Goal: Transaction & Acquisition: Subscribe to service/newsletter

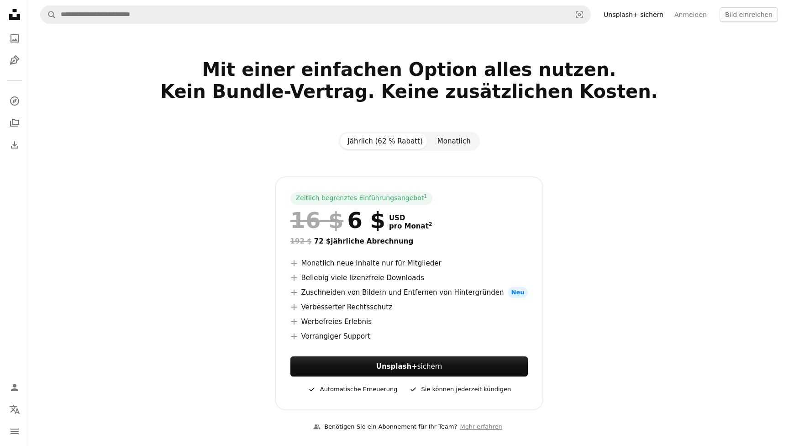
click at [448, 143] on button "Monatlich" at bounding box center [454, 141] width 48 height 16
click at [376, 141] on button "Jährlich (62 % Rabatt)" at bounding box center [385, 141] width 90 height 16
click at [441, 137] on button "Monatlich" at bounding box center [454, 141] width 48 height 16
click at [397, 140] on button "Jährlich (62 % Rabatt)" at bounding box center [385, 141] width 90 height 16
click at [458, 145] on button "Monatlich" at bounding box center [454, 141] width 48 height 16
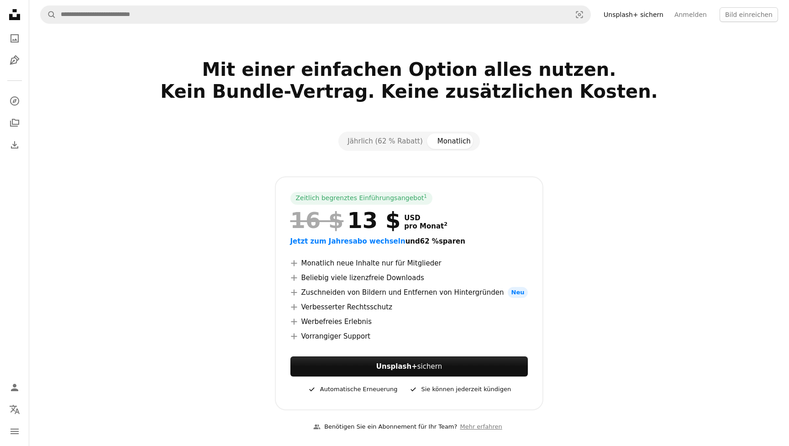
click at [574, 218] on div "Zeitlich begrenztes Einführungsangebot 1 16 $ 13 $ USD pro Monat 2 Jetzt zum Ja…" at bounding box center [409, 293] width 588 height 234
click at [397, 141] on button "Jährlich (62 % Rabatt)" at bounding box center [385, 141] width 90 height 16
click at [432, 141] on button "Monatlich" at bounding box center [454, 141] width 48 height 16
click at [387, 138] on button "Jährlich (62 % Rabatt)" at bounding box center [385, 141] width 90 height 16
click at [452, 142] on button "Monatlich" at bounding box center [454, 141] width 48 height 16
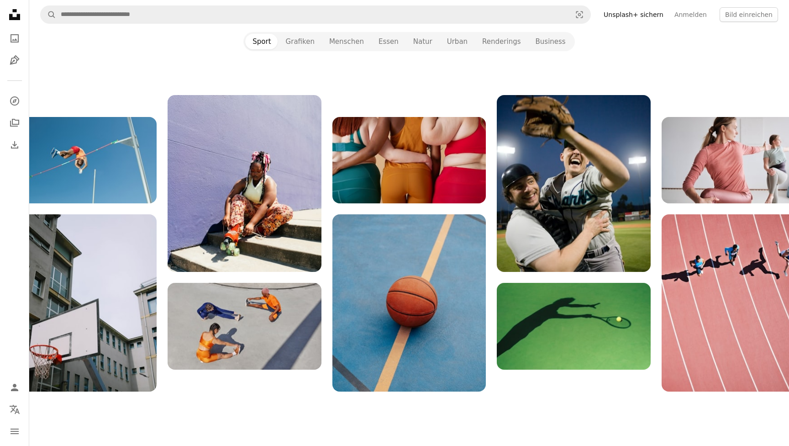
scroll to position [980, 0]
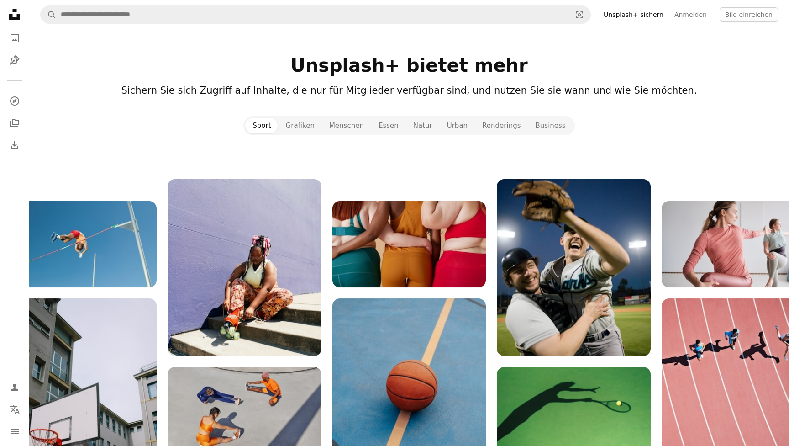
click at [444, 212] on img at bounding box center [409, 244] width 154 height 86
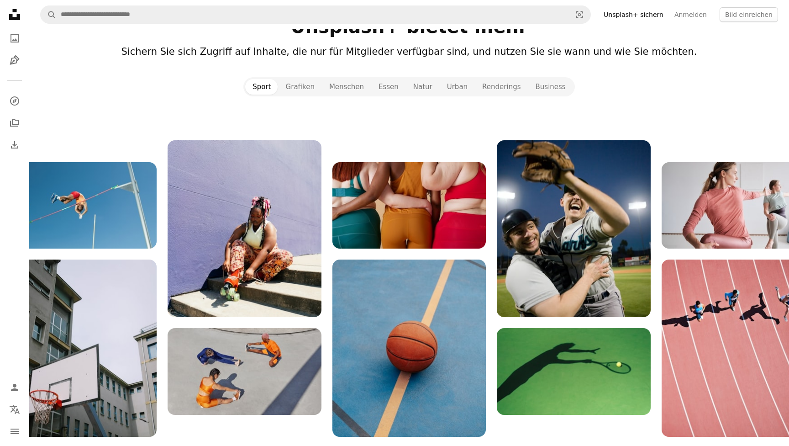
click at [444, 212] on img at bounding box center [409, 205] width 154 height 86
drag, startPoint x: 444, startPoint y: 212, endPoint x: 406, endPoint y: 223, distance: 39.8
click at [405, 223] on img at bounding box center [409, 205] width 154 height 86
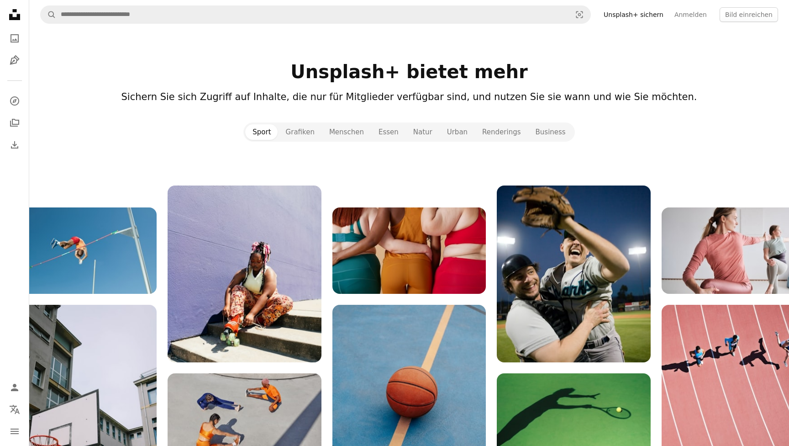
scroll to position [822, 0]
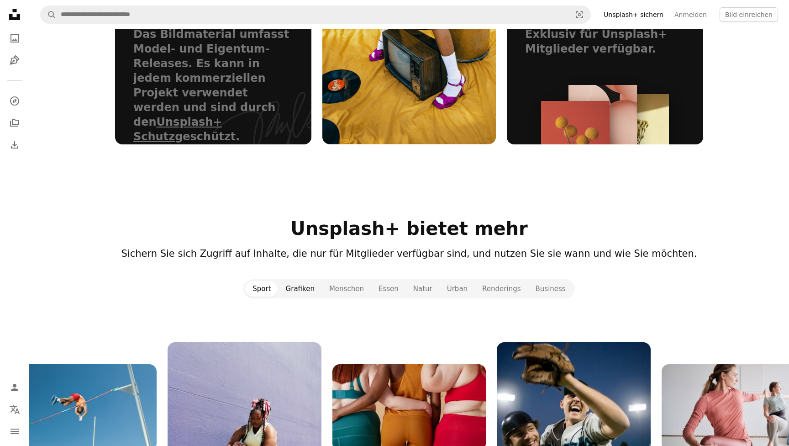
click at [314, 281] on button "Grafiken" at bounding box center [300, 289] width 43 height 16
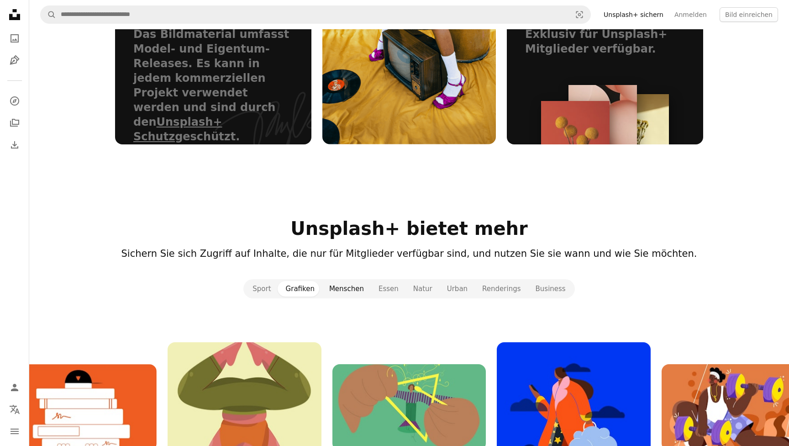
click at [355, 281] on button "Menschen" at bounding box center [346, 289] width 49 height 16
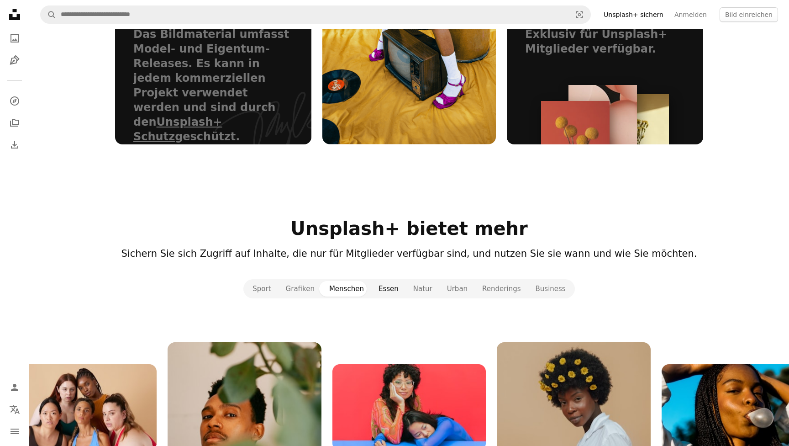
click at [397, 281] on button "Essen" at bounding box center [388, 289] width 35 height 16
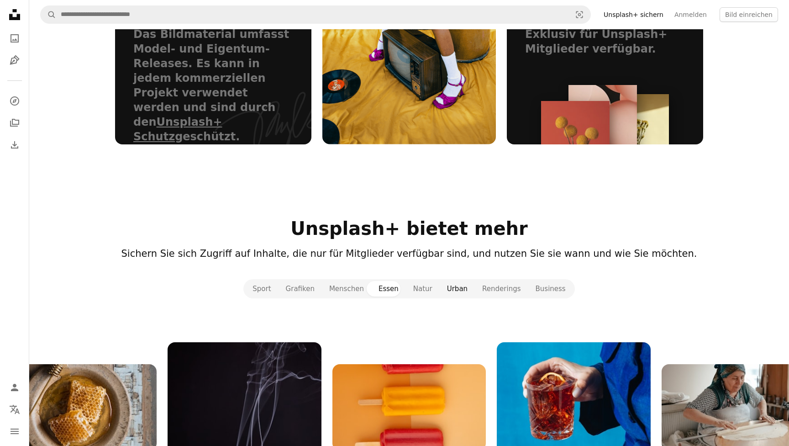
click at [448, 281] on button "Urban" at bounding box center [457, 289] width 35 height 16
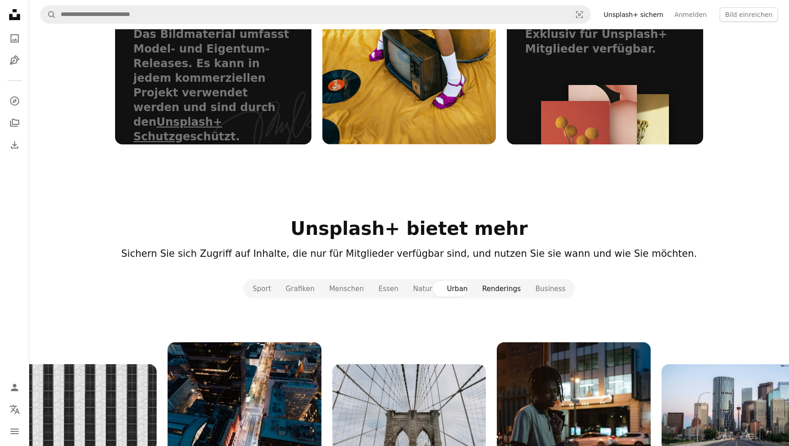
click at [500, 281] on button "Renderings" at bounding box center [501, 289] width 53 height 16
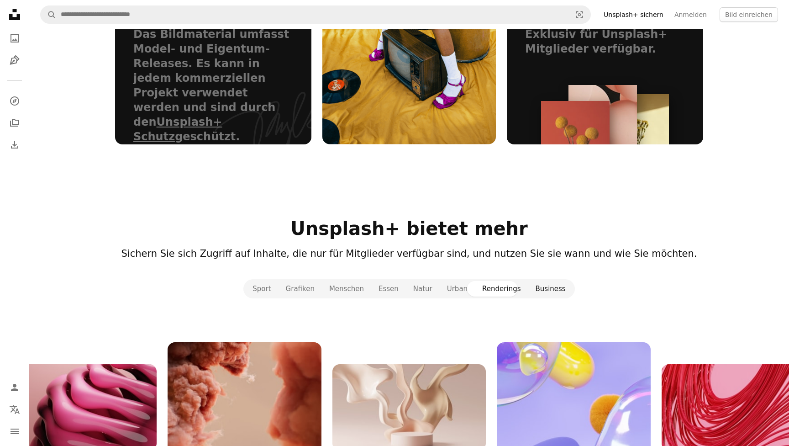
click at [550, 281] on button "Business" at bounding box center [550, 289] width 45 height 16
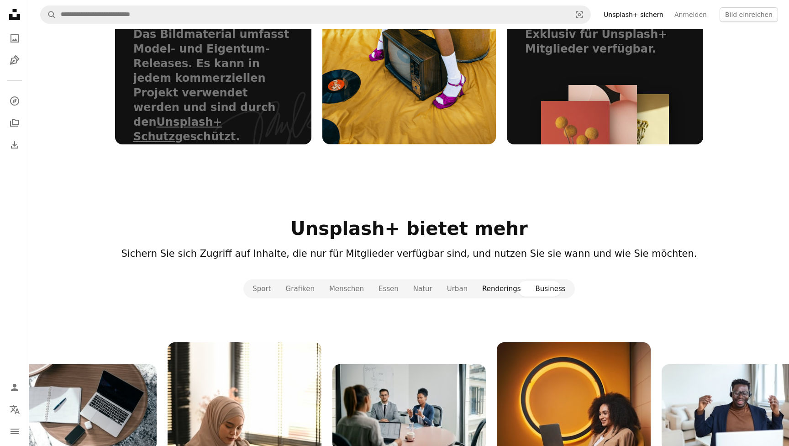
click at [494, 281] on button "Renderings" at bounding box center [501, 289] width 53 height 16
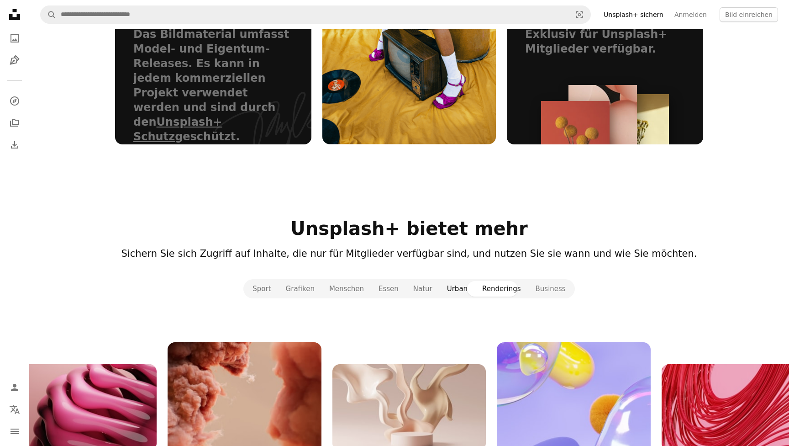
click at [465, 281] on button "Urban" at bounding box center [457, 289] width 35 height 16
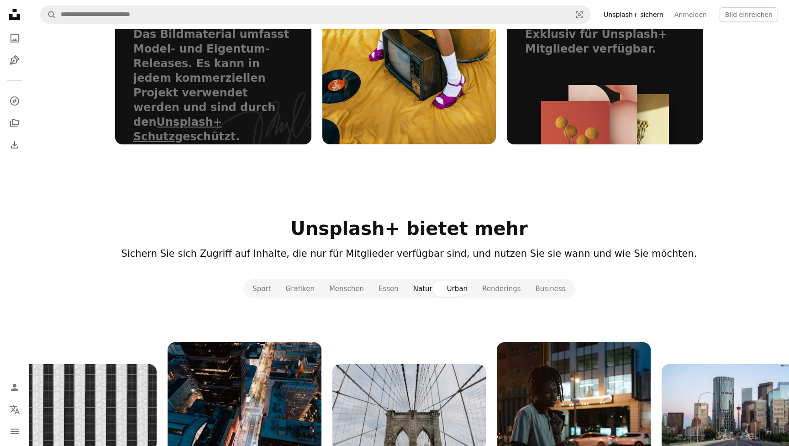
click at [430, 281] on button "Natur" at bounding box center [423, 289] width 34 height 16
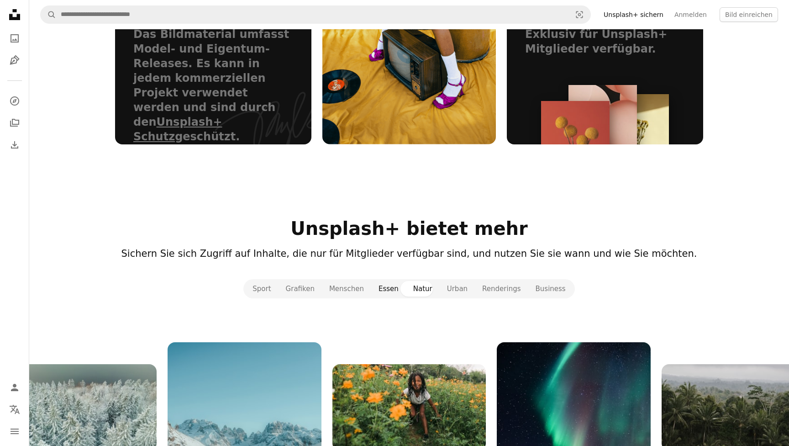
click at [388, 281] on button "Essen" at bounding box center [388, 289] width 35 height 16
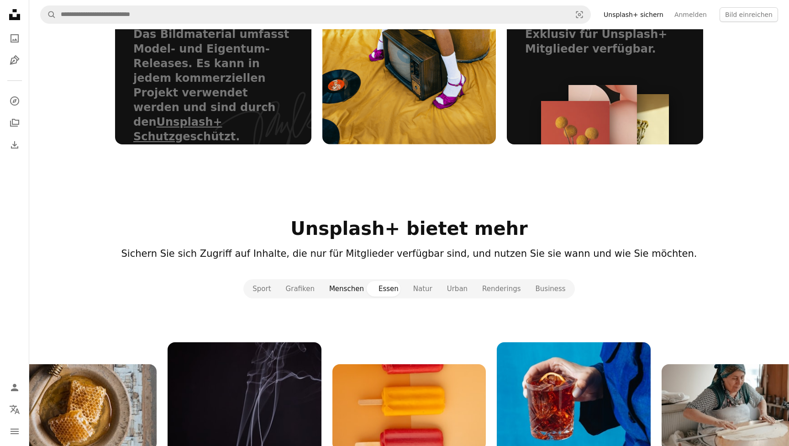
click at [352, 281] on button "Menschen" at bounding box center [346, 289] width 49 height 16
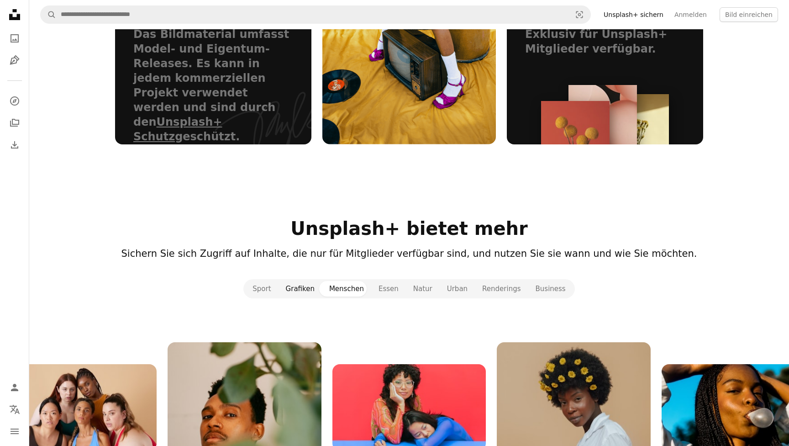
click at [307, 281] on button "Grafiken" at bounding box center [300, 289] width 43 height 16
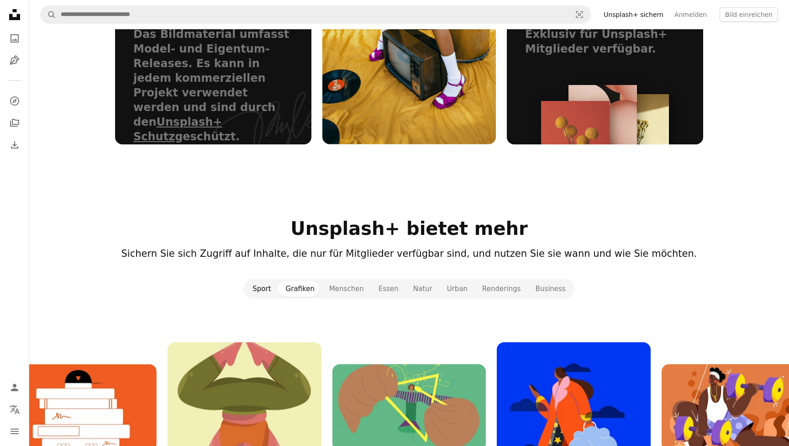
click at [268, 281] on button "Sport" at bounding box center [261, 289] width 33 height 16
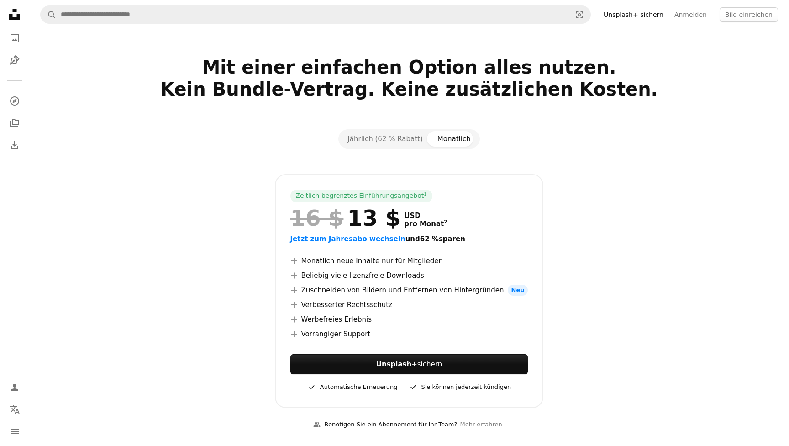
scroll to position [0, 0]
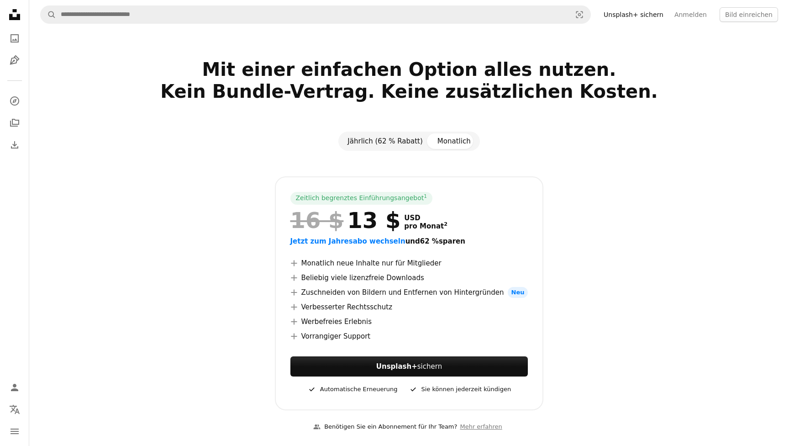
click at [401, 137] on button "Jährlich (62 % Rabatt)" at bounding box center [385, 141] width 90 height 16
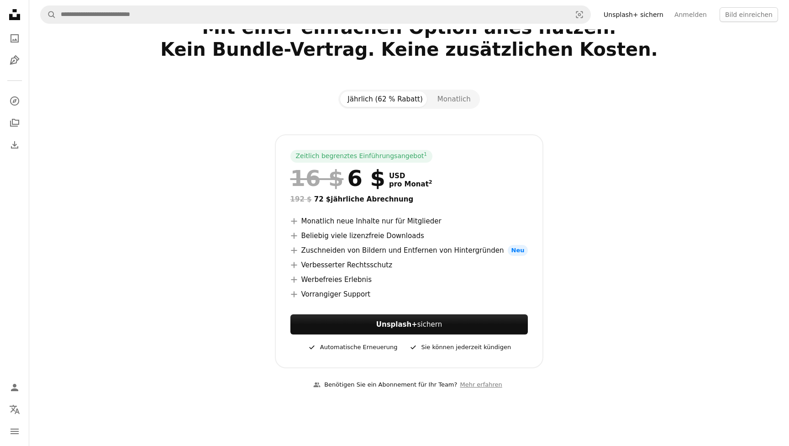
scroll to position [47, 0]
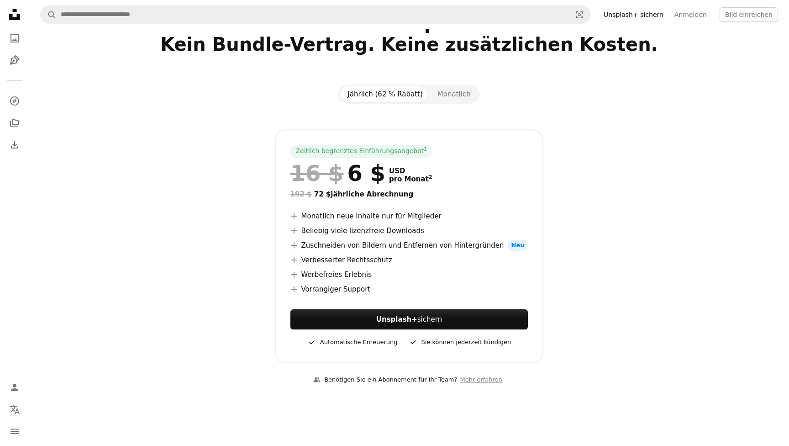
click at [474, 352] on div "Zeitlich begrenztes Einführungsangebot 1 16 $ 6 $ USD pro Monat 2 192 $ 72 $ jä…" at bounding box center [409, 246] width 269 height 234
click at [508, 246] on span "Neu" at bounding box center [518, 245] width 21 height 11
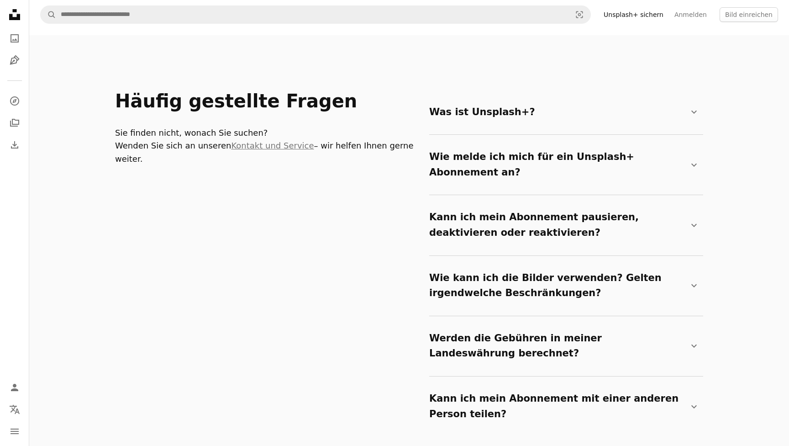
scroll to position [1499, 0]
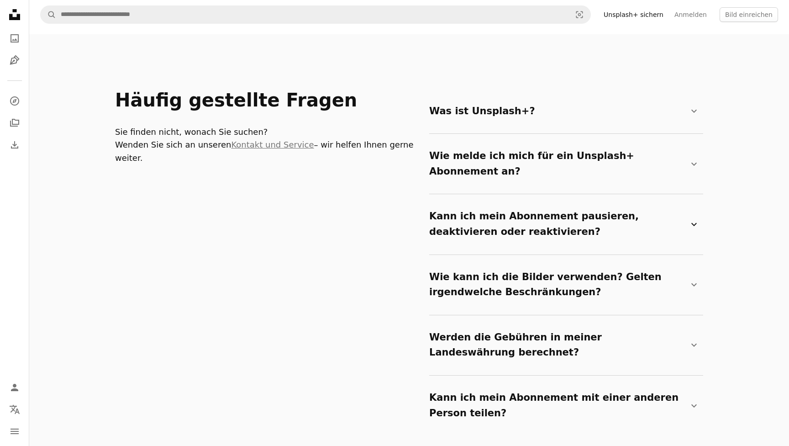
click at [469, 201] on summary "Kann ich mein Abonnement pausieren, deaktivieren oder reaktivieren? Chevron down" at bounding box center [564, 223] width 270 height 45
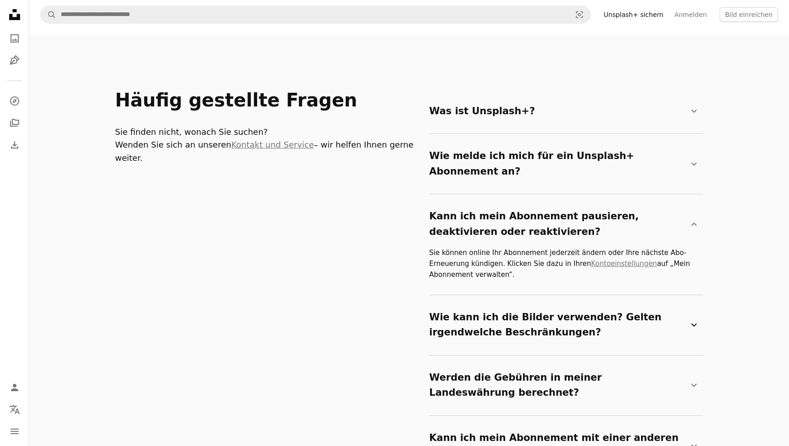
click at [469, 302] on summary "Wie kann ich die Bilder verwenden? Gelten irgendwelche Beschränkungen? Chevron …" at bounding box center [564, 324] width 270 height 45
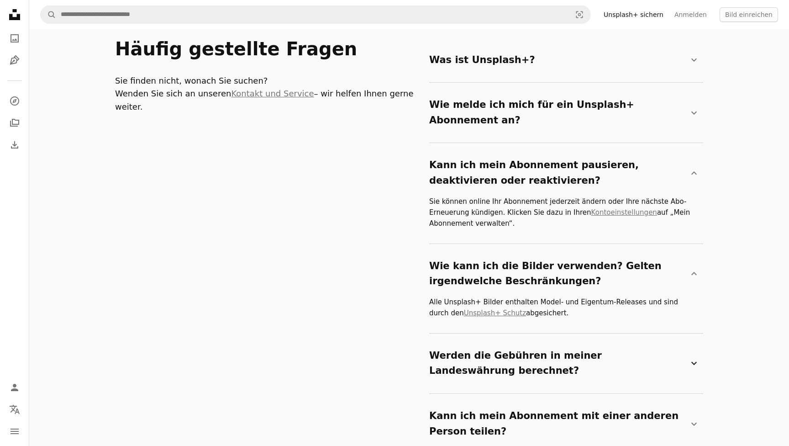
click at [478, 341] on summary "Werden die Gebühren in meiner Landeswährung berechnet? Chevron down" at bounding box center [564, 363] width 270 height 45
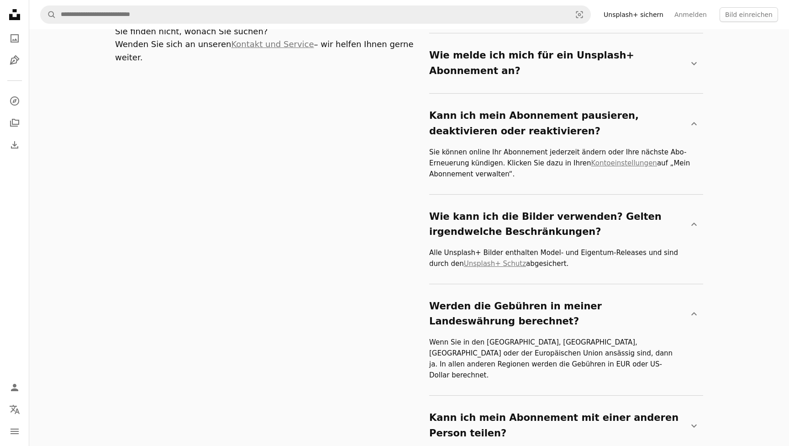
scroll to position [1598, 0]
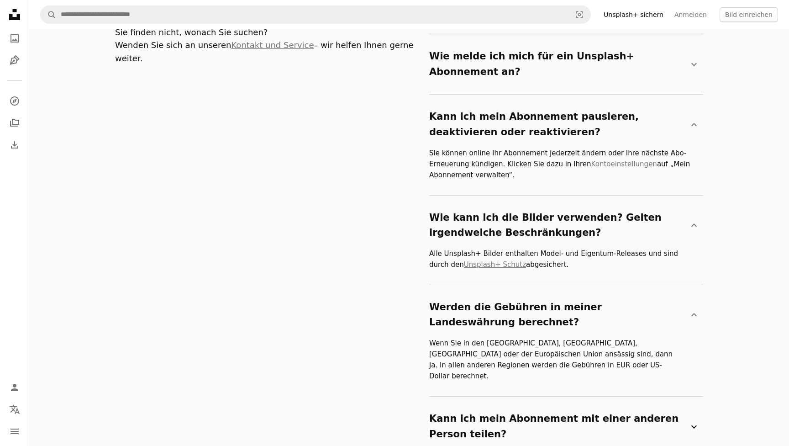
click at [514, 404] on summary "Kann ich mein Abonnement mit einer anderen Person teilen? Chevron down" at bounding box center [564, 426] width 270 height 45
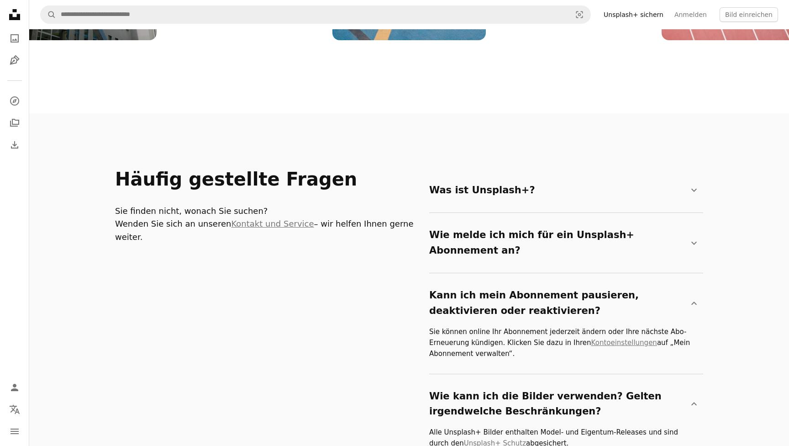
scroll to position [1344, 0]
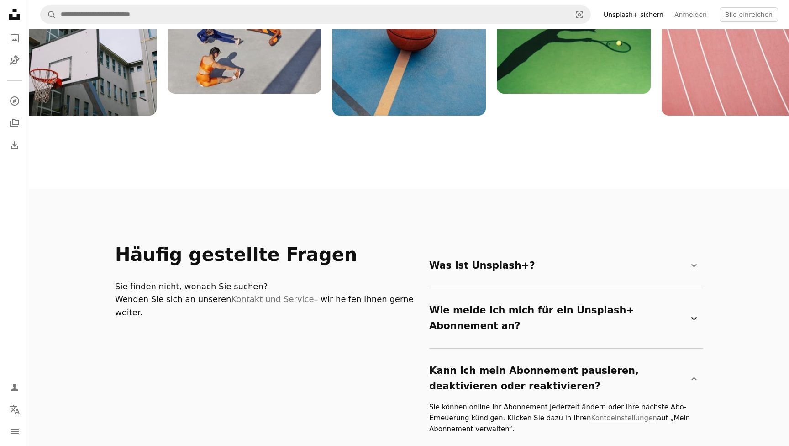
click at [518, 295] on summary "Wie melde ich mich für ein Unsplash+ Abonnement an? Chevron down" at bounding box center [564, 317] width 270 height 45
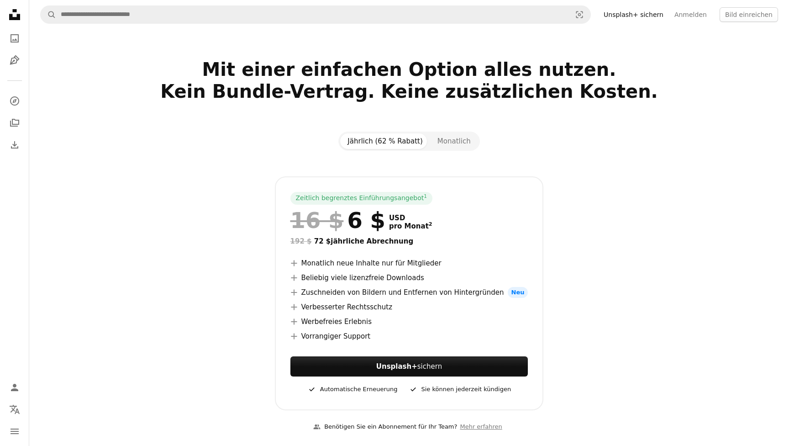
scroll to position [0, 0]
click at [11, 429] on icon "Menü" at bounding box center [15, 430] width 8 height 5
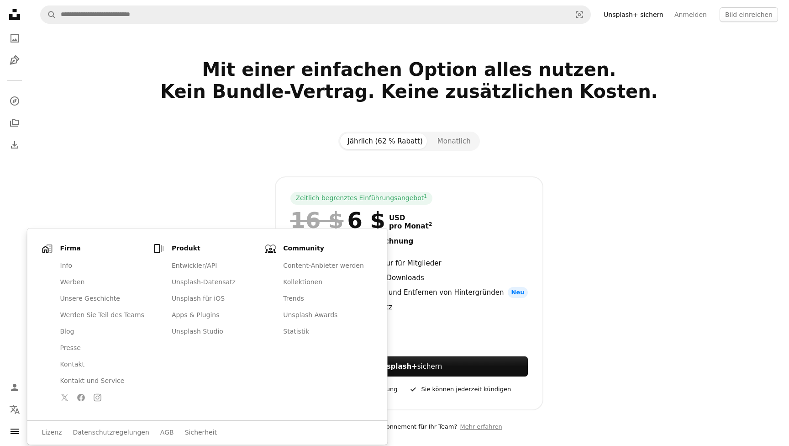
click at [153, 180] on div "Zeitlich begrenztes Einführungsangebot 1 16 $ 6 $ USD pro Monat 2 192 $ 72 $ jä…" at bounding box center [409, 293] width 588 height 234
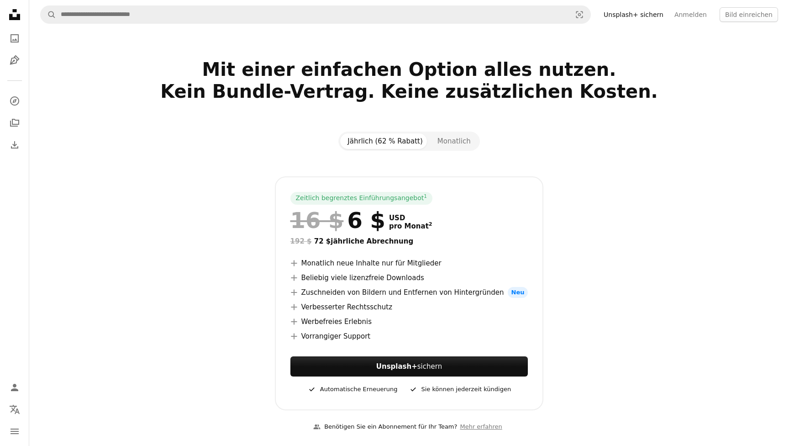
scroll to position [102, 0]
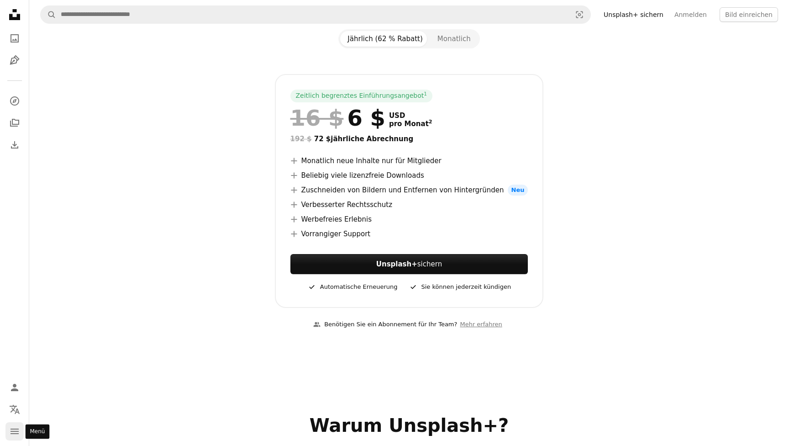
click at [12, 433] on icon "Menü" at bounding box center [15, 430] width 8 height 5
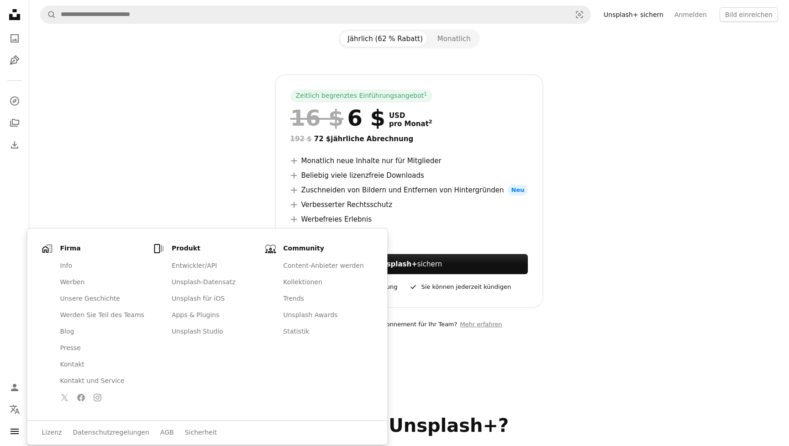
click at [205, 133] on div "Zeitlich begrenztes Einführungsangebot 1 16 $ 6 $ USD pro Monat 2 192 $ 72 $ jä…" at bounding box center [409, 191] width 588 height 234
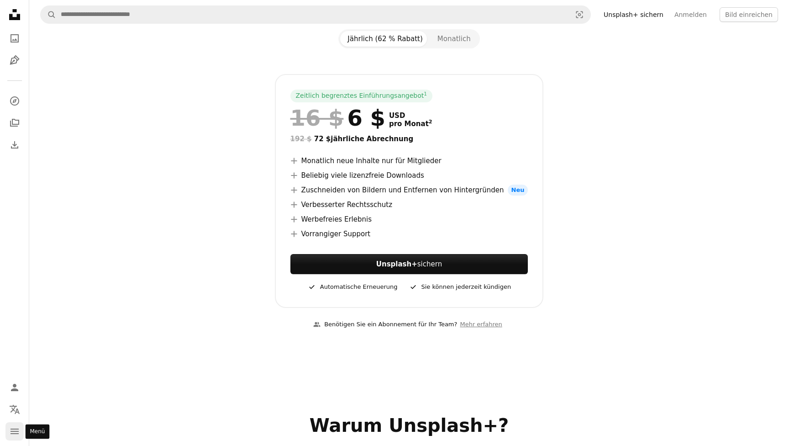
click at [10, 429] on icon "navigation menu" at bounding box center [14, 431] width 11 height 11
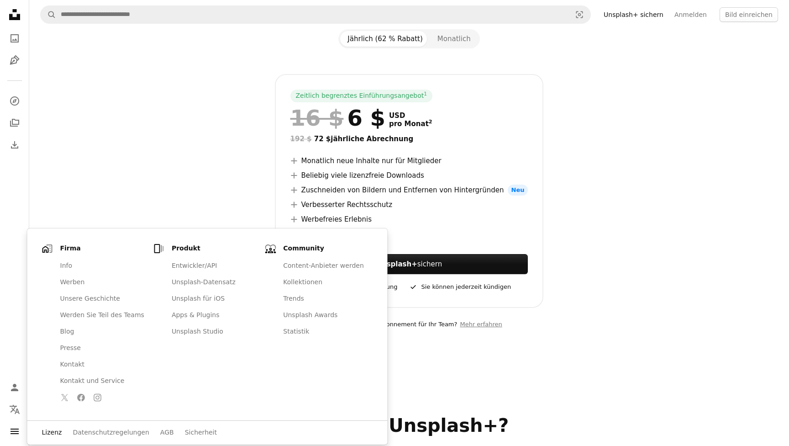
click at [43, 428] on link "Lizenz" at bounding box center [52, 432] width 20 height 9
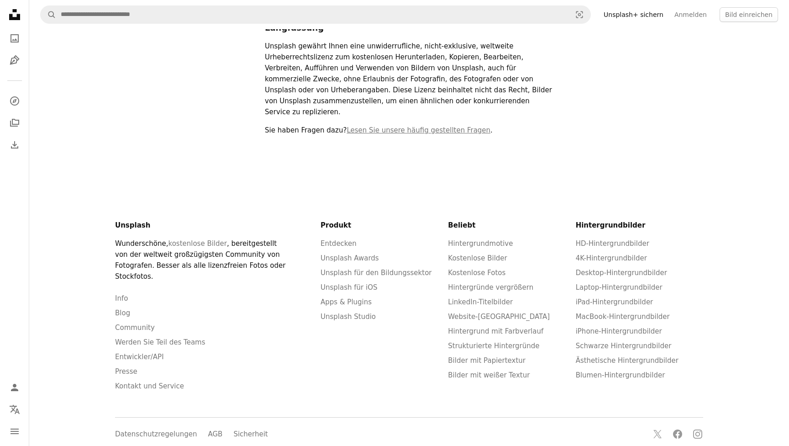
scroll to position [242, 0]
click at [642, 14] on link "Unsplash+ sichern" at bounding box center [633, 14] width 71 height 15
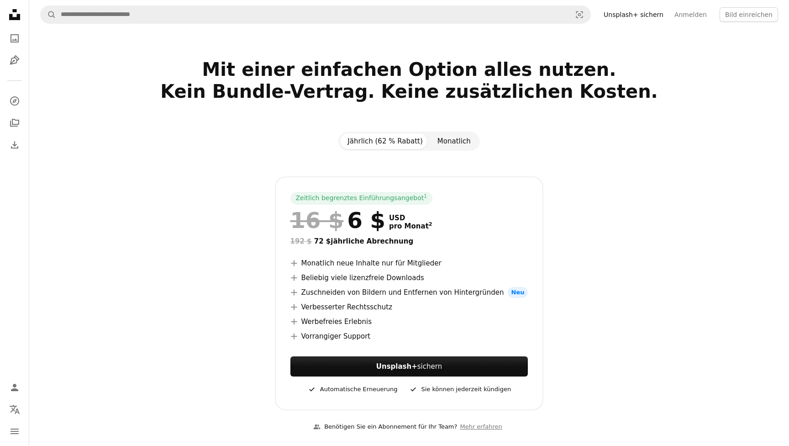
click at [455, 148] on button "Monatlich" at bounding box center [454, 141] width 48 height 16
click at [406, 142] on button "Jährlich (62 % Rabatt)" at bounding box center [385, 141] width 90 height 16
click at [432, 141] on button "Monatlich" at bounding box center [454, 141] width 48 height 16
click at [398, 139] on button "Jährlich (62 % Rabatt)" at bounding box center [385, 141] width 90 height 16
click at [439, 138] on button "Monatlich" at bounding box center [454, 141] width 48 height 16
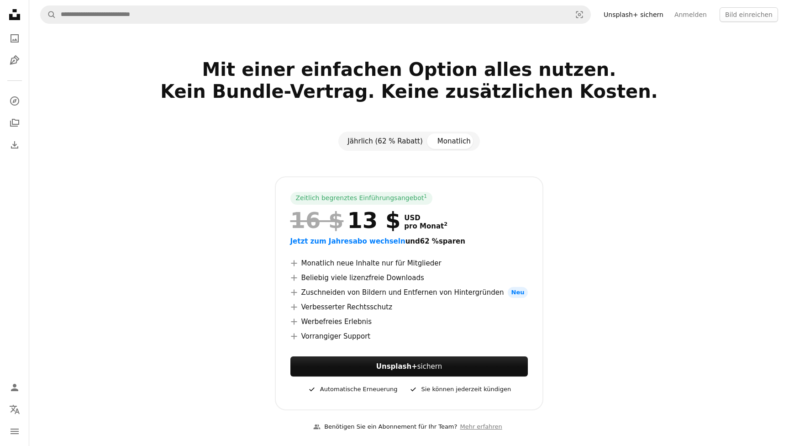
click at [396, 138] on button "Jährlich (62 % Rabatt)" at bounding box center [385, 141] width 90 height 16
click at [432, 143] on button "Monatlich" at bounding box center [454, 141] width 48 height 16
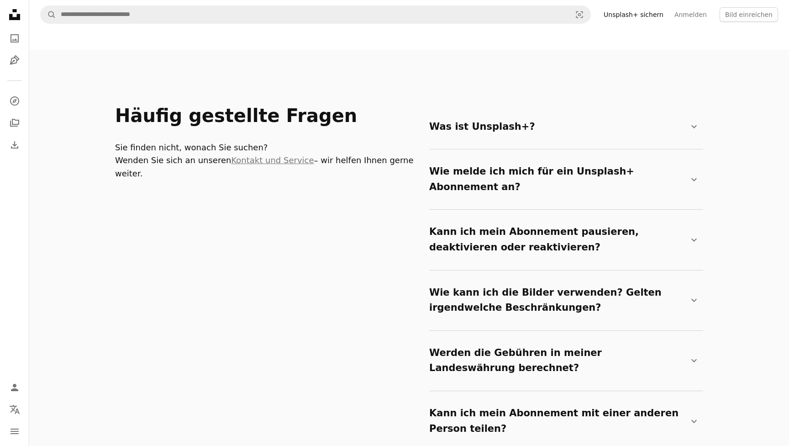
scroll to position [1484, 0]
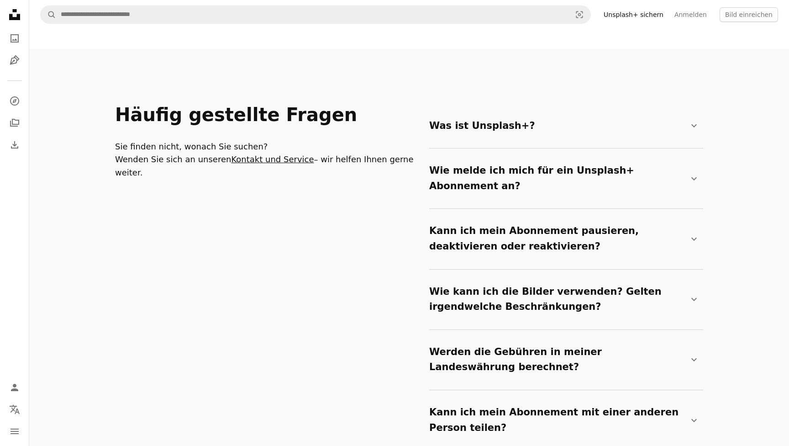
click at [251, 154] on link "Kontakt und Service" at bounding box center [272, 159] width 83 height 10
